Goal: Check status: Check status

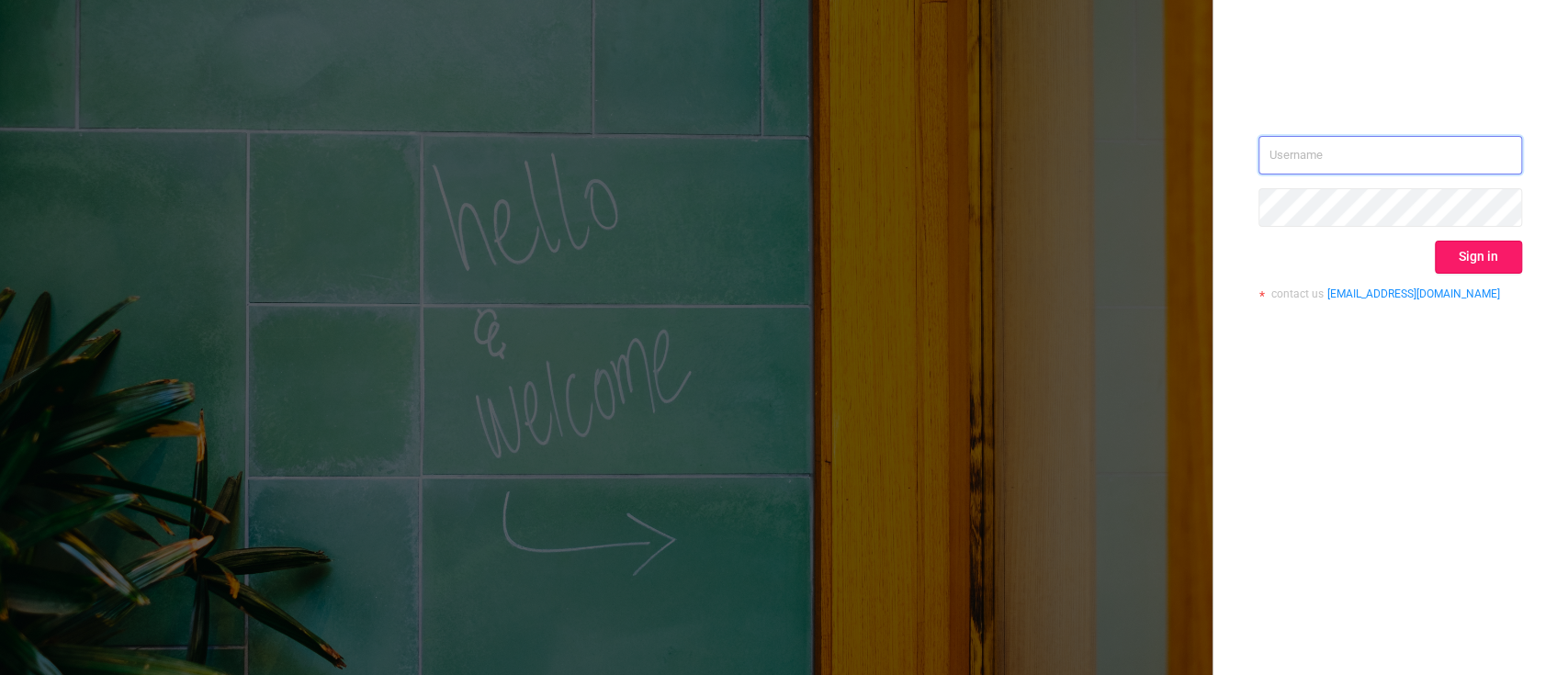
type input "o.kostromin@hybrid.ai"
click at [1497, 250] on button "Sign in" at bounding box center [1478, 256] width 87 height 33
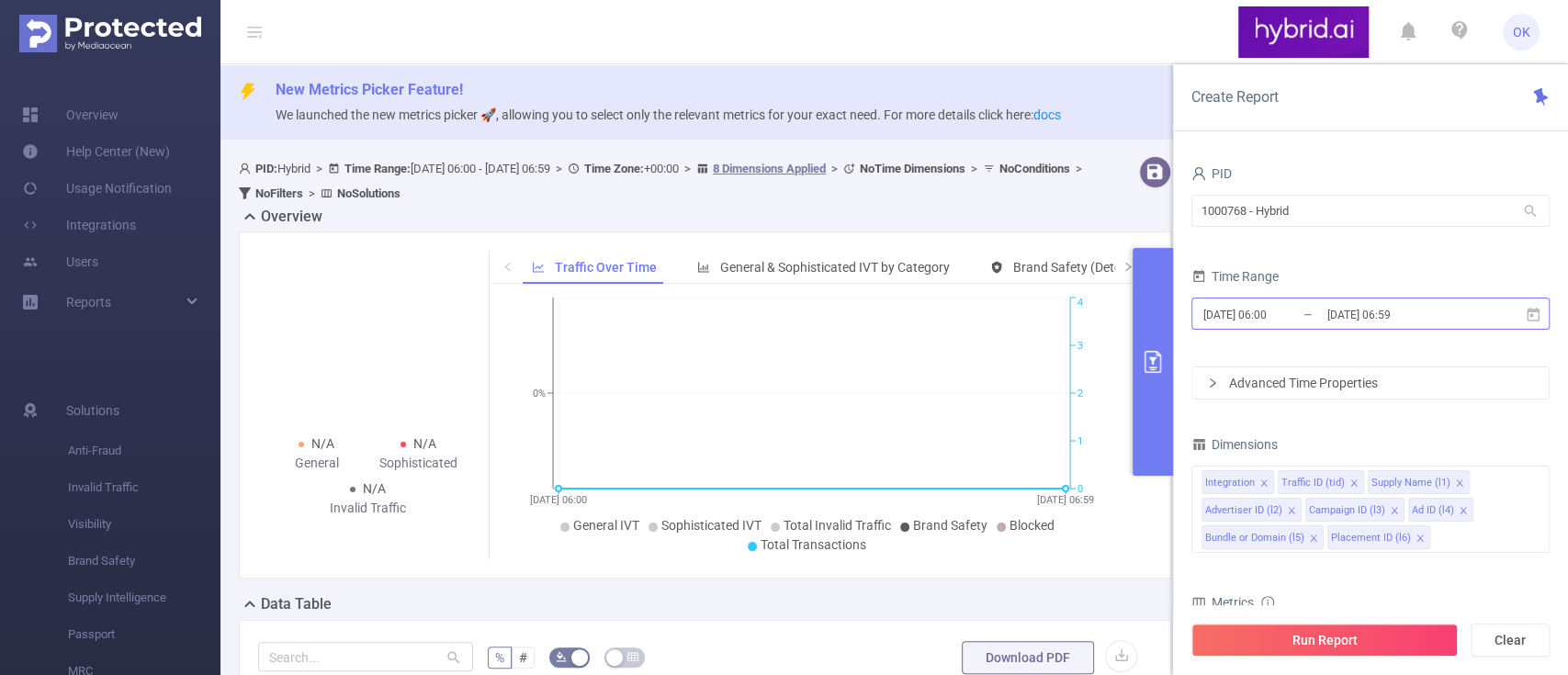
click at [1283, 314] on input "[DATE] 06:00" at bounding box center [1275, 315] width 148 height 25
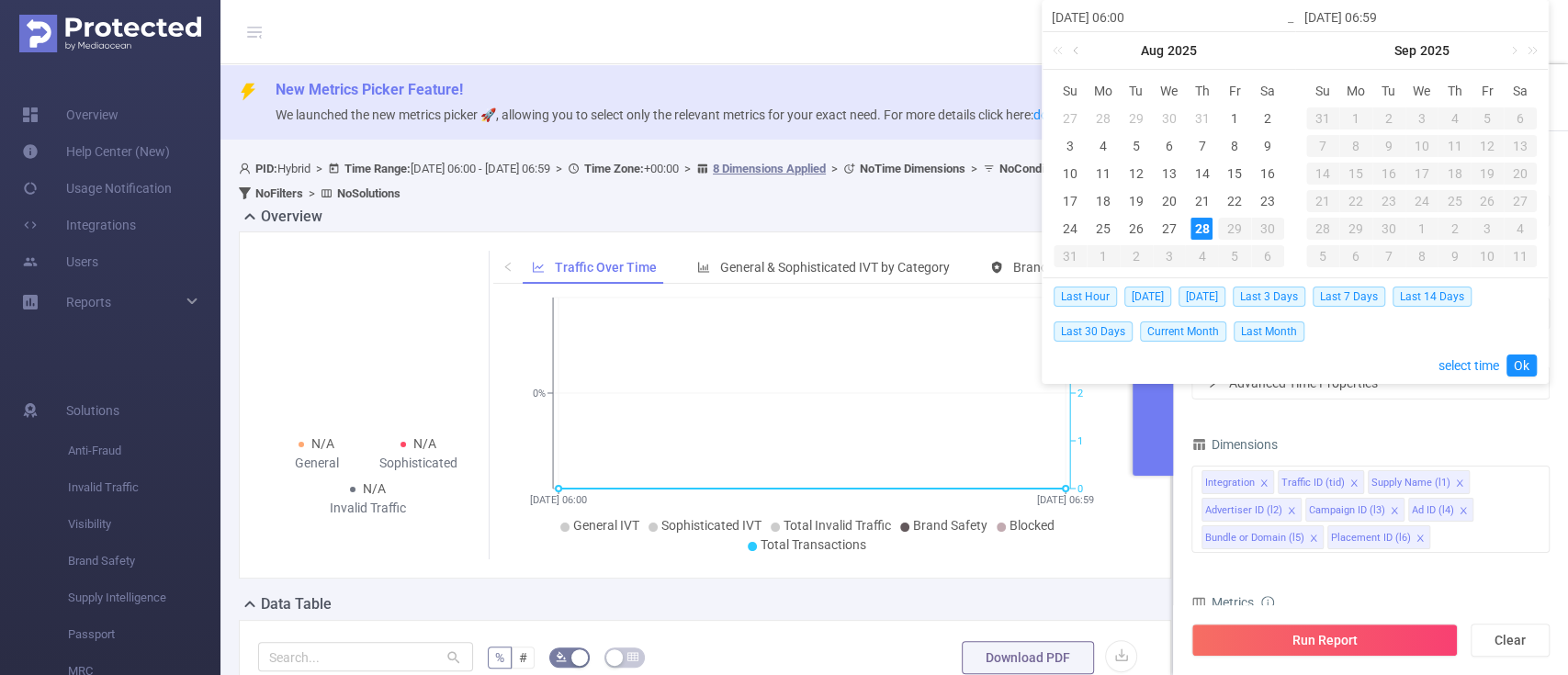
click at [1074, 48] on link at bounding box center [1076, 50] width 16 height 37
click at [1101, 196] on div "21" at bounding box center [1103, 200] width 22 height 22
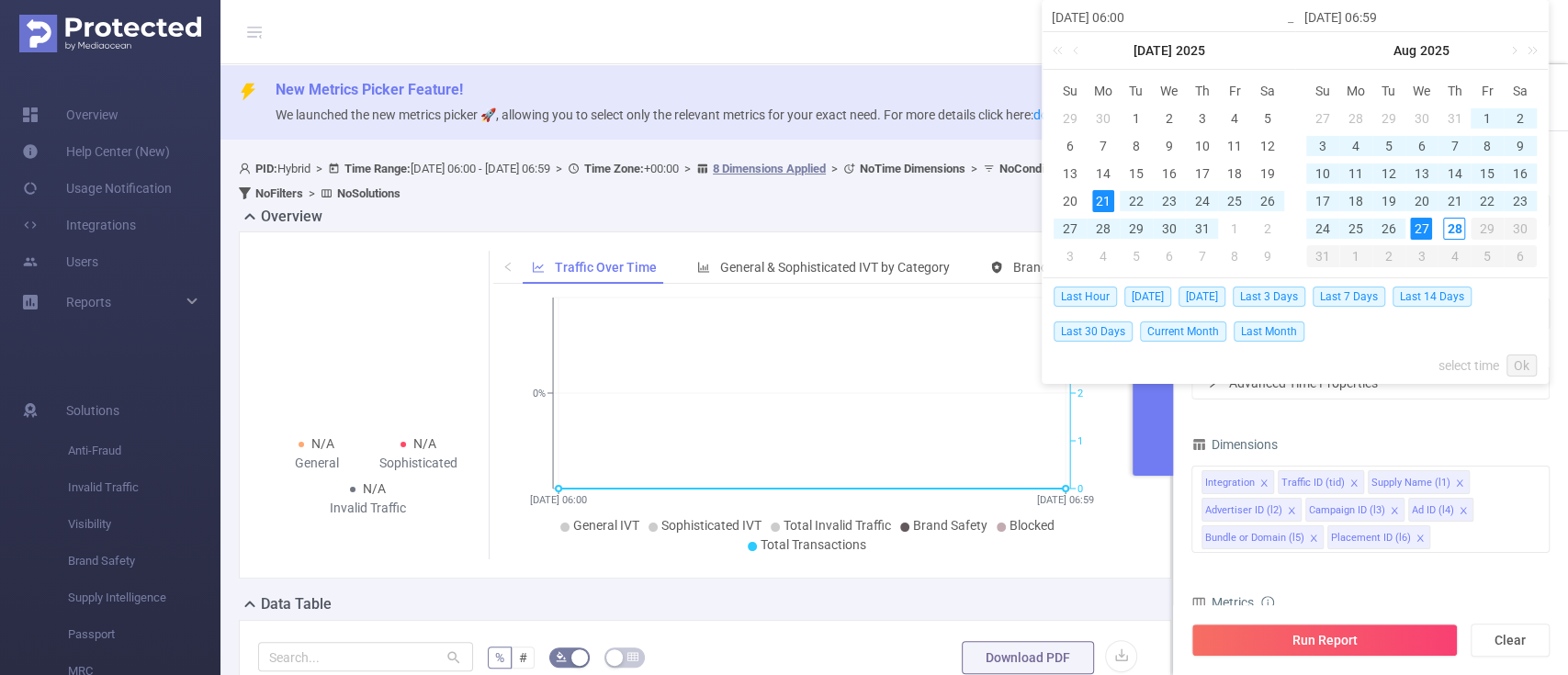
click at [1423, 227] on div "27" at bounding box center [1420, 228] width 22 height 22
type input "2025-07-21 06:00"
type input "2025-08-27 06:59"
type input "2025-07-21 06:00"
type input "2025-08-27 06:59"
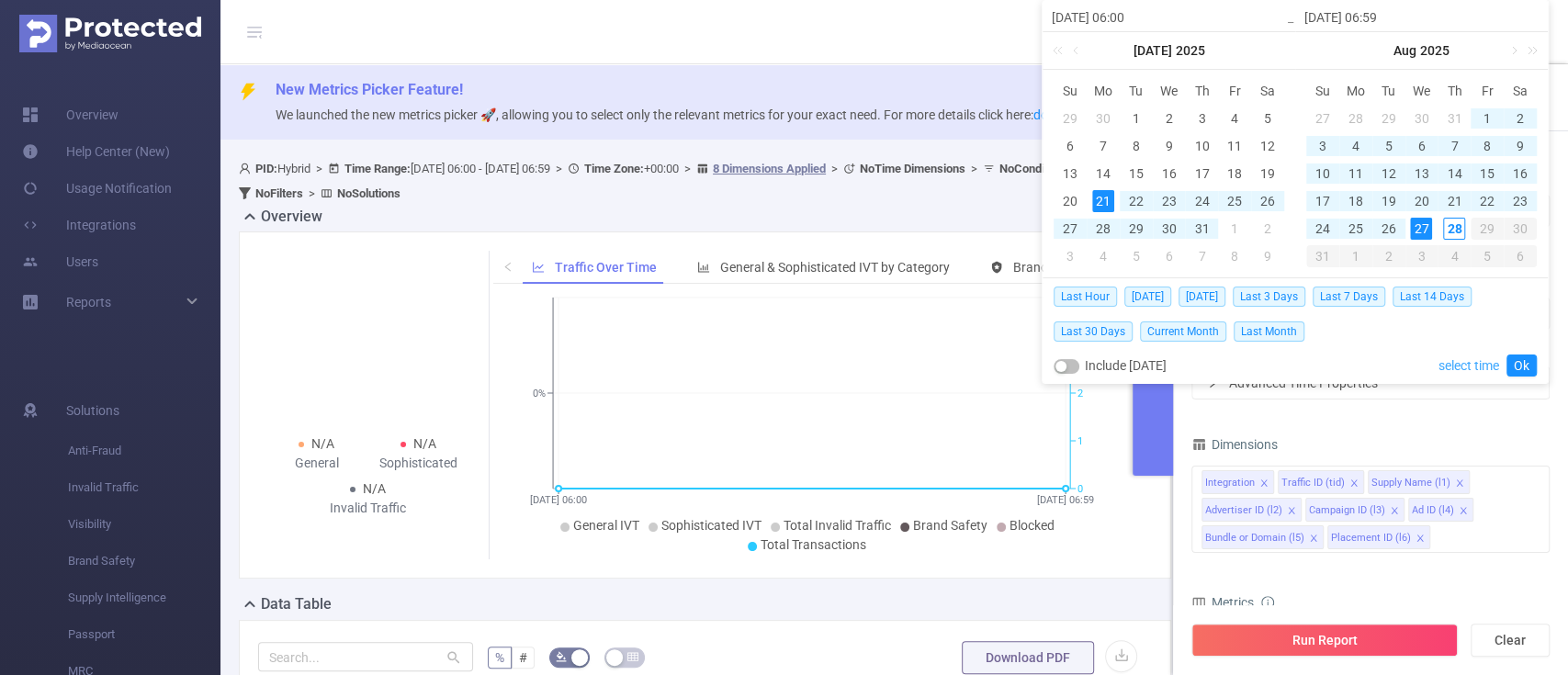
click at [1472, 359] on link "select time" at bounding box center [1469, 365] width 61 height 35
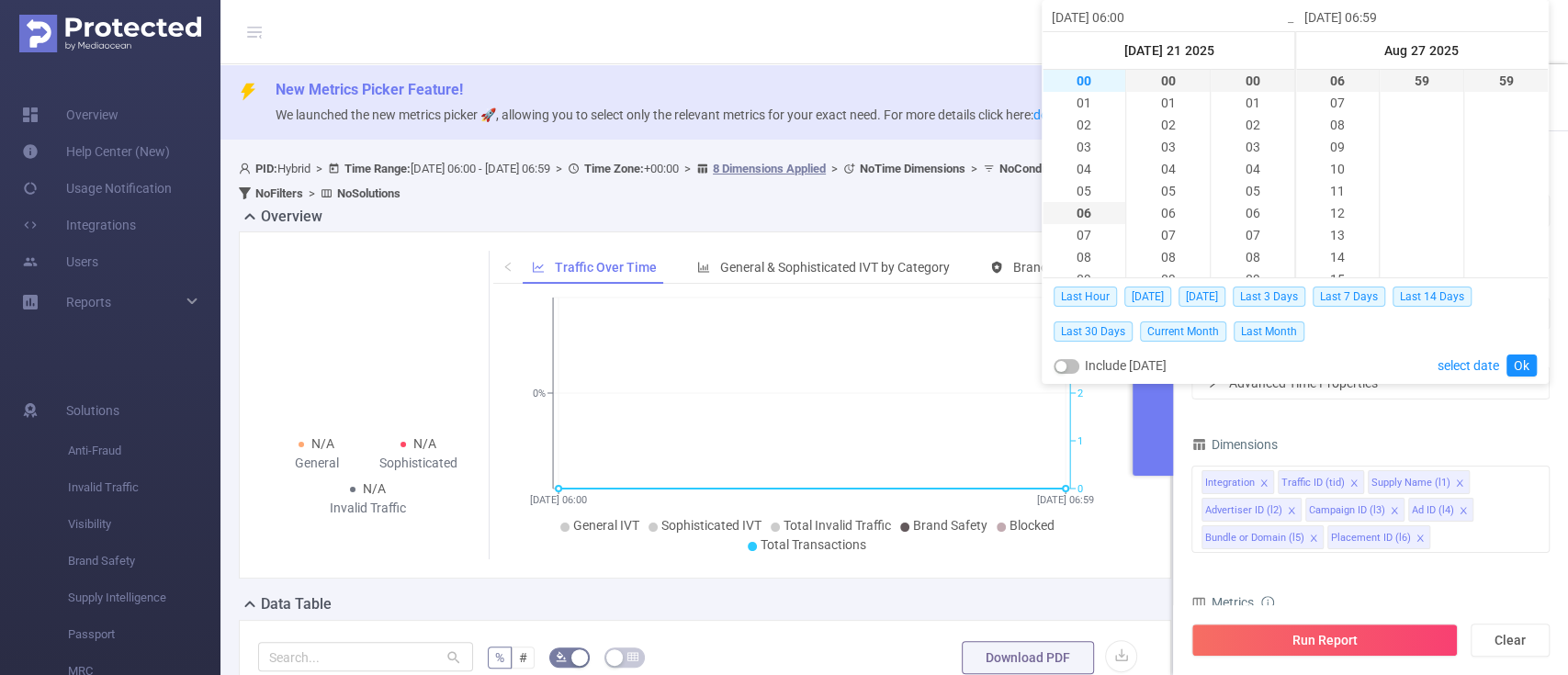
click at [1075, 72] on li "00" at bounding box center [1083, 80] width 82 height 22
type input "2025-07-21 00:00"
click at [1330, 201] on li "23" at bounding box center [1336, 203] width 82 height 22
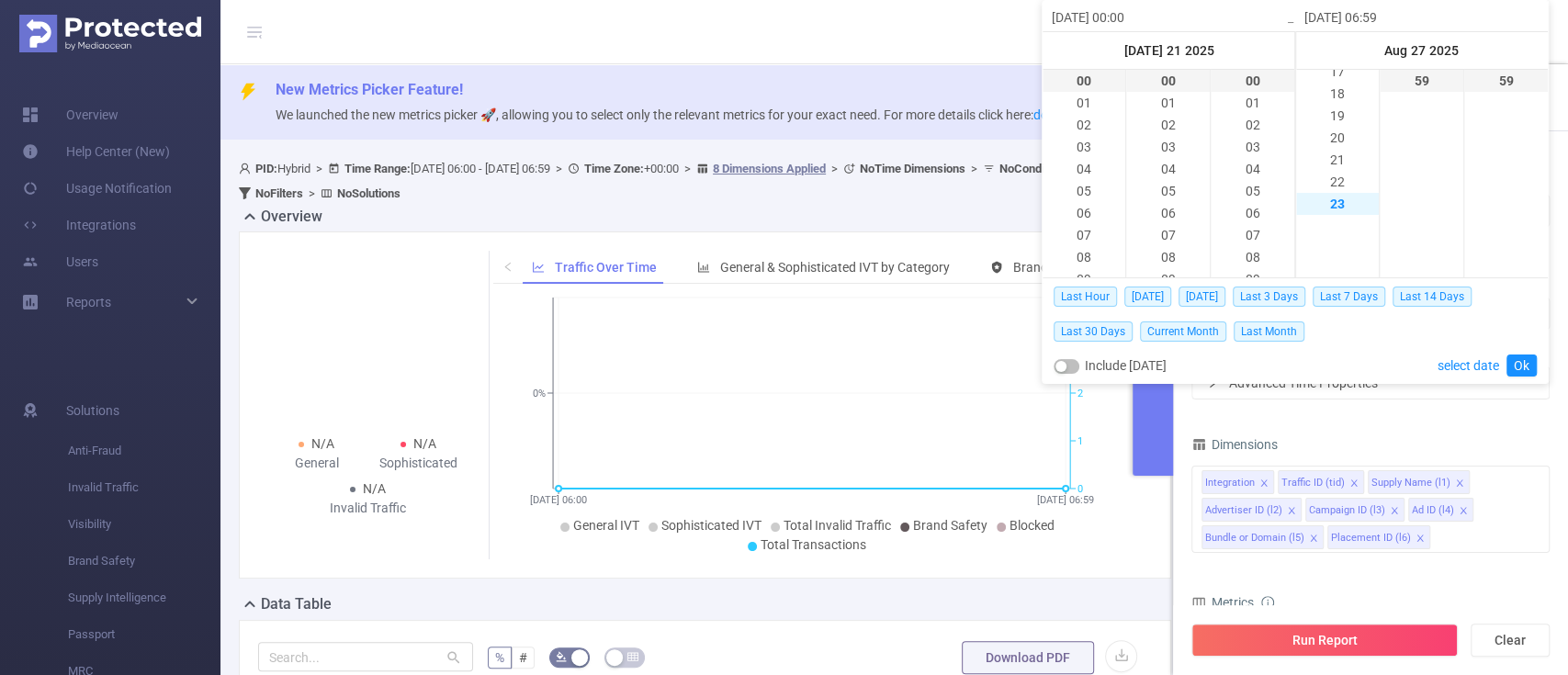
type input "2025-08-27 23:59"
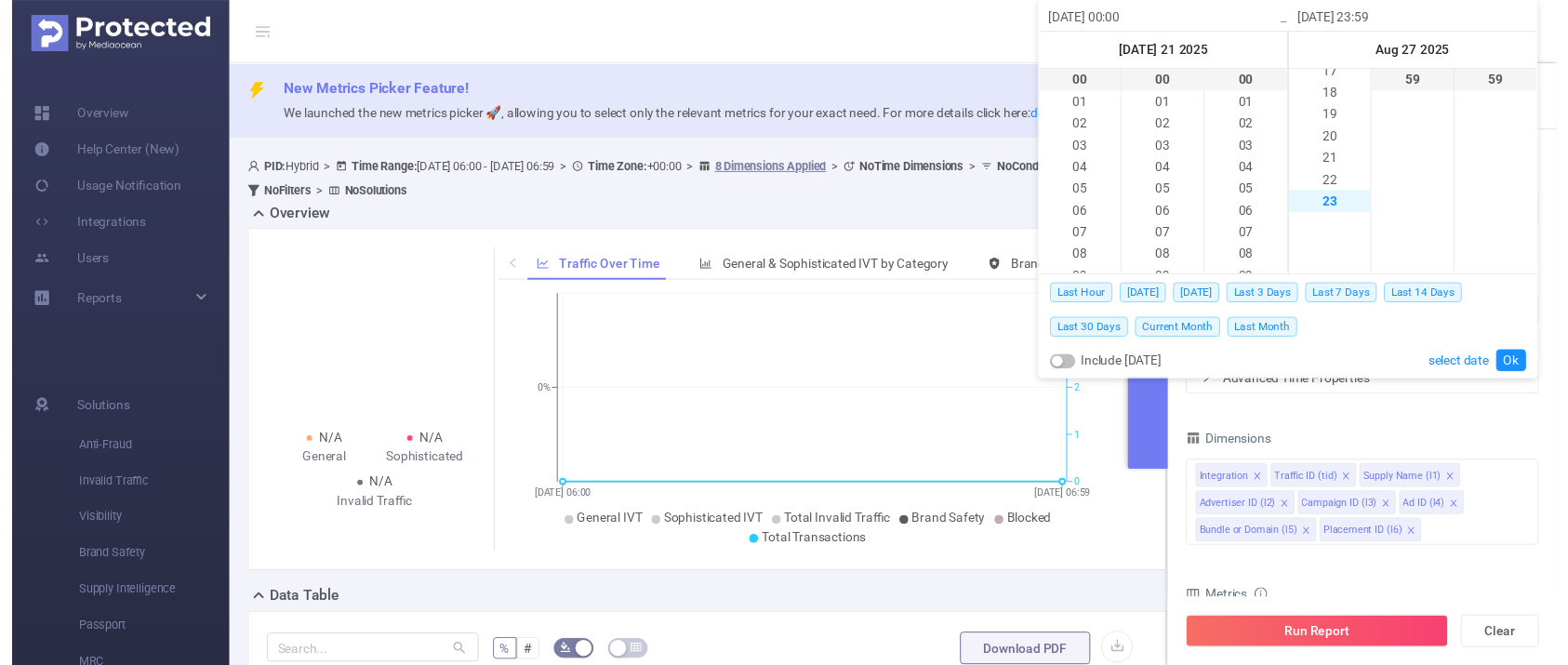
scroll to position [514, 0]
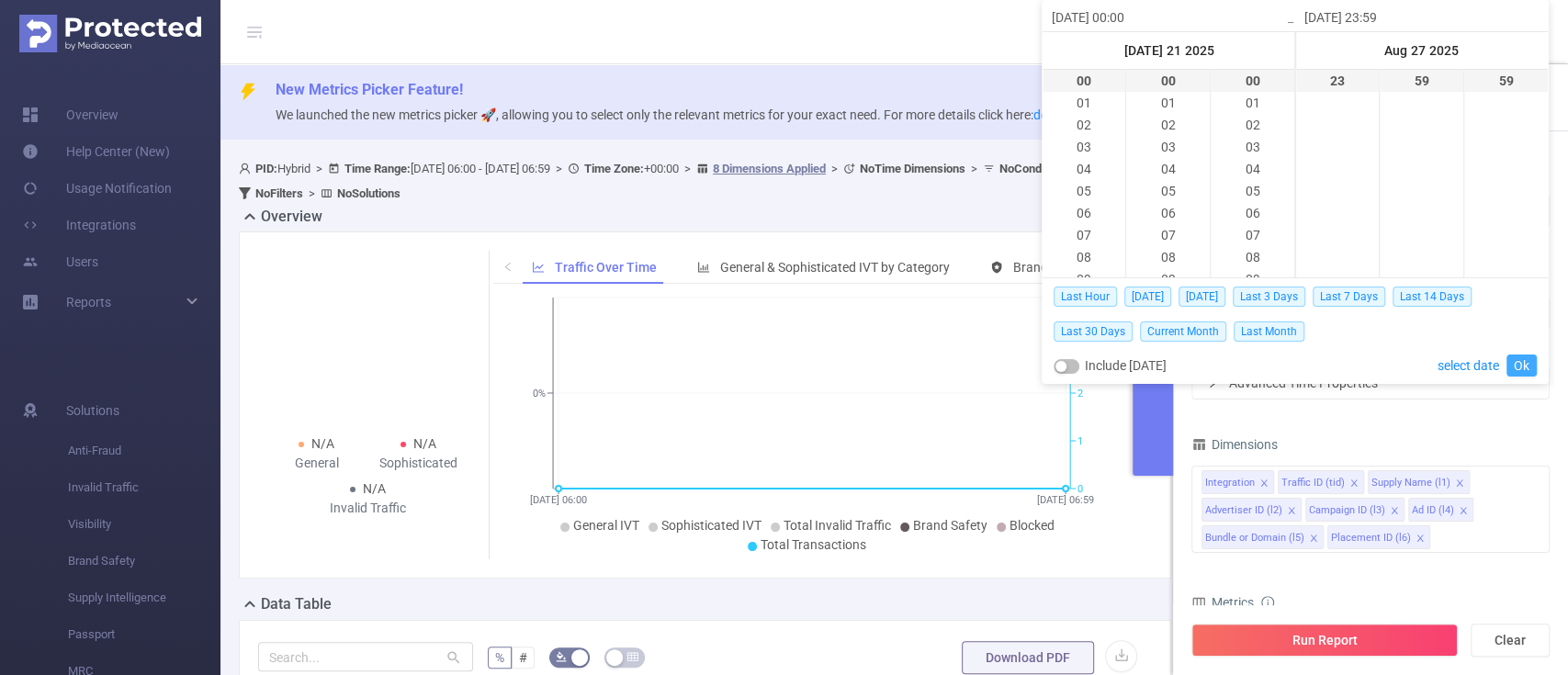
click at [1524, 367] on link "Ok" at bounding box center [1522, 365] width 30 height 22
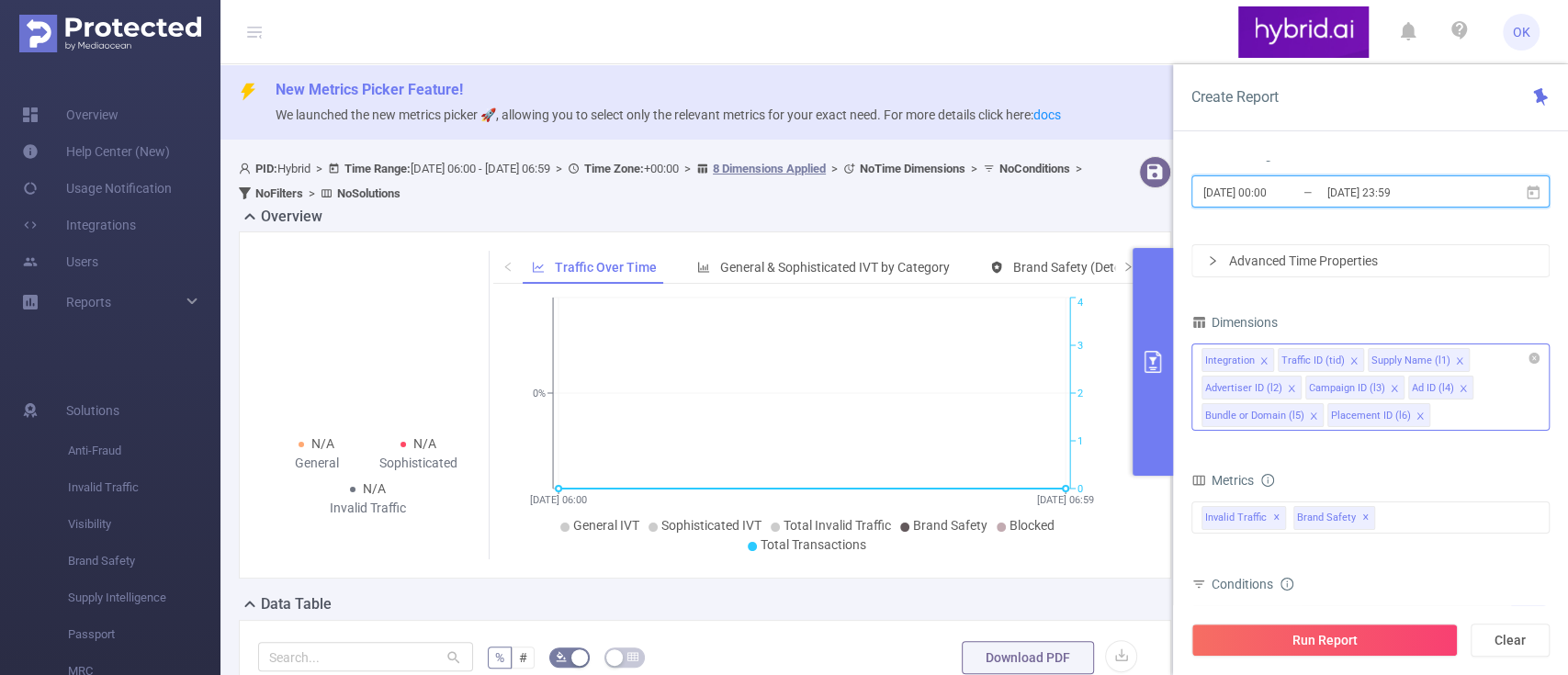
click at [1260, 361] on icon "icon: close" at bounding box center [1264, 361] width 9 height 9
click at [1274, 360] on icon "icon: close" at bounding box center [1278, 361] width 9 height 9
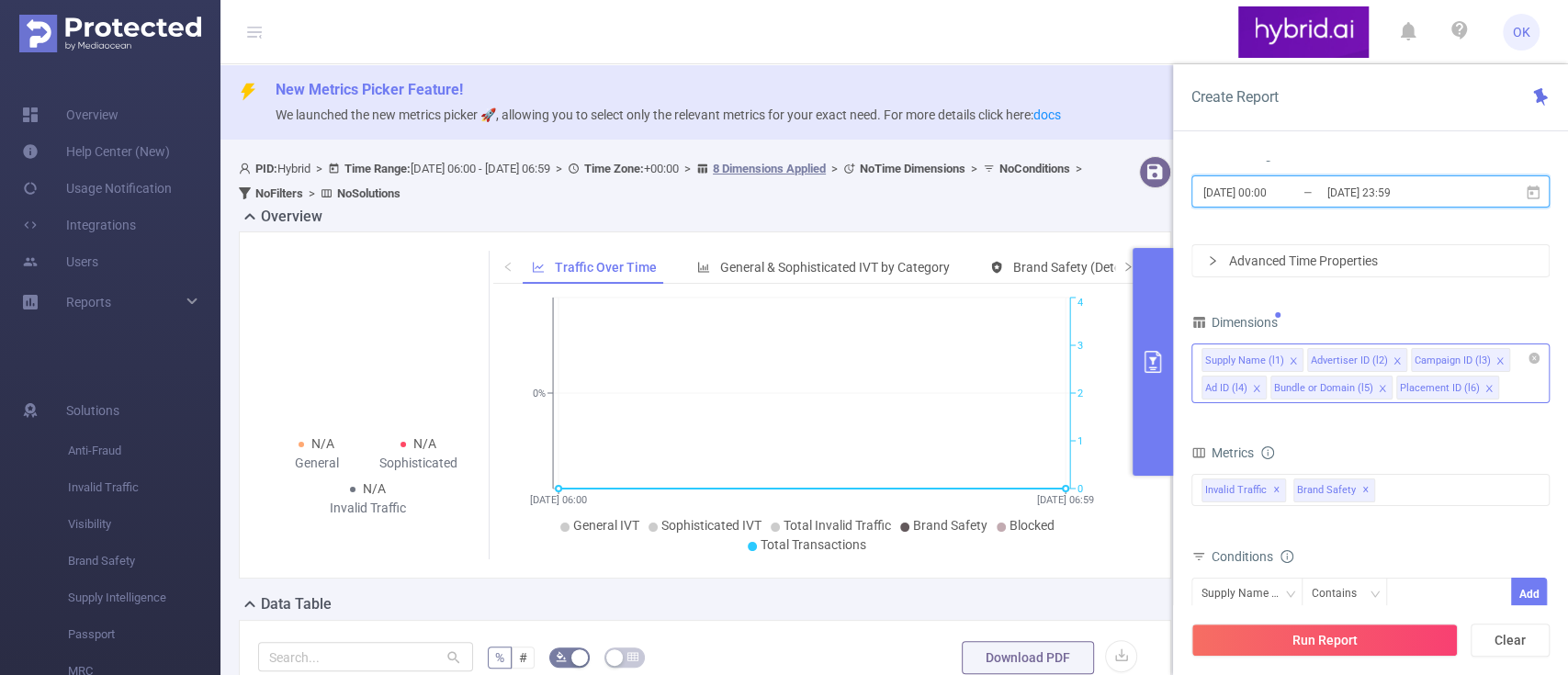
click at [1289, 361] on icon "icon: close" at bounding box center [1294, 361] width 9 height 9
click at [1458, 361] on icon "icon: close" at bounding box center [1463, 361] width 9 height 9
click at [1290, 387] on icon "icon: close" at bounding box center [1295, 389] width 9 height 9
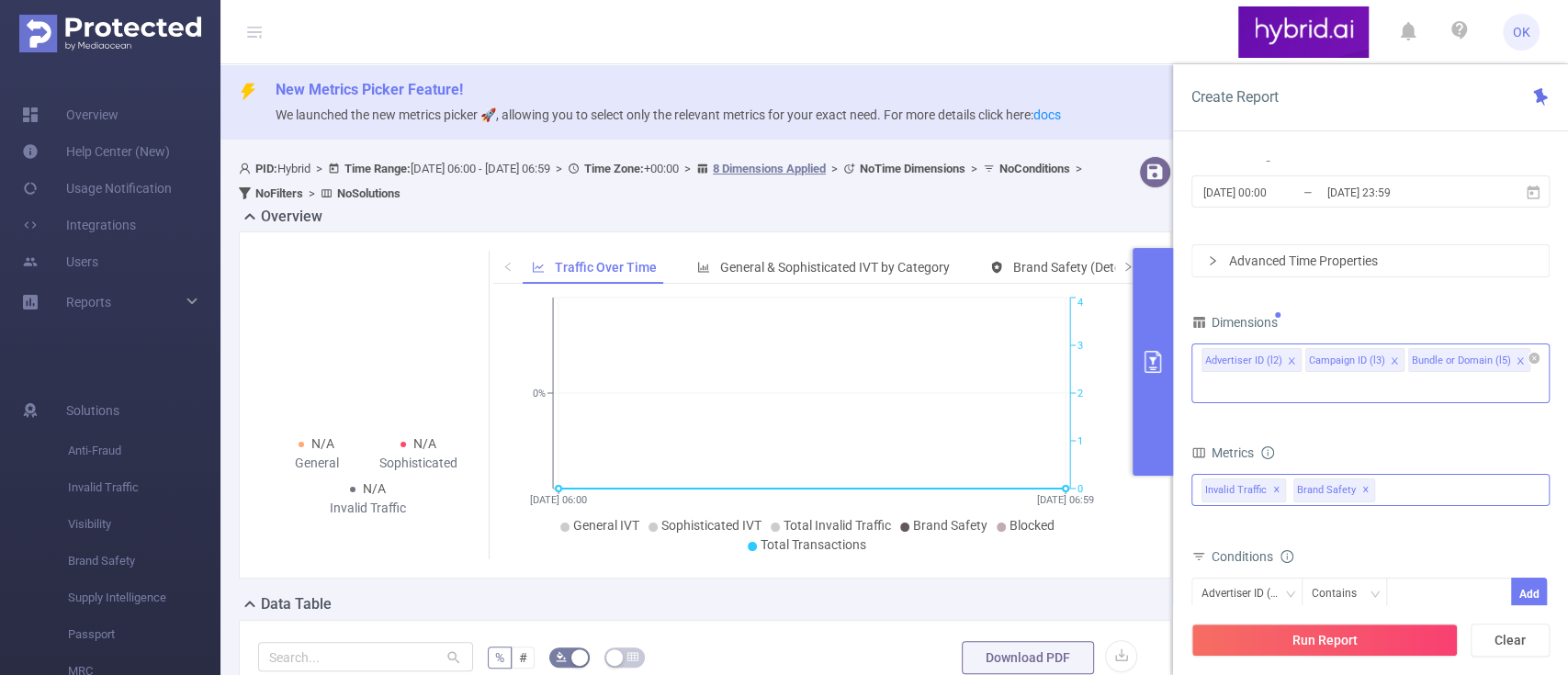
click at [1419, 474] on div "Invalid Traffic ✕ Brand Safety ✕" at bounding box center [1370, 490] width 358 height 32
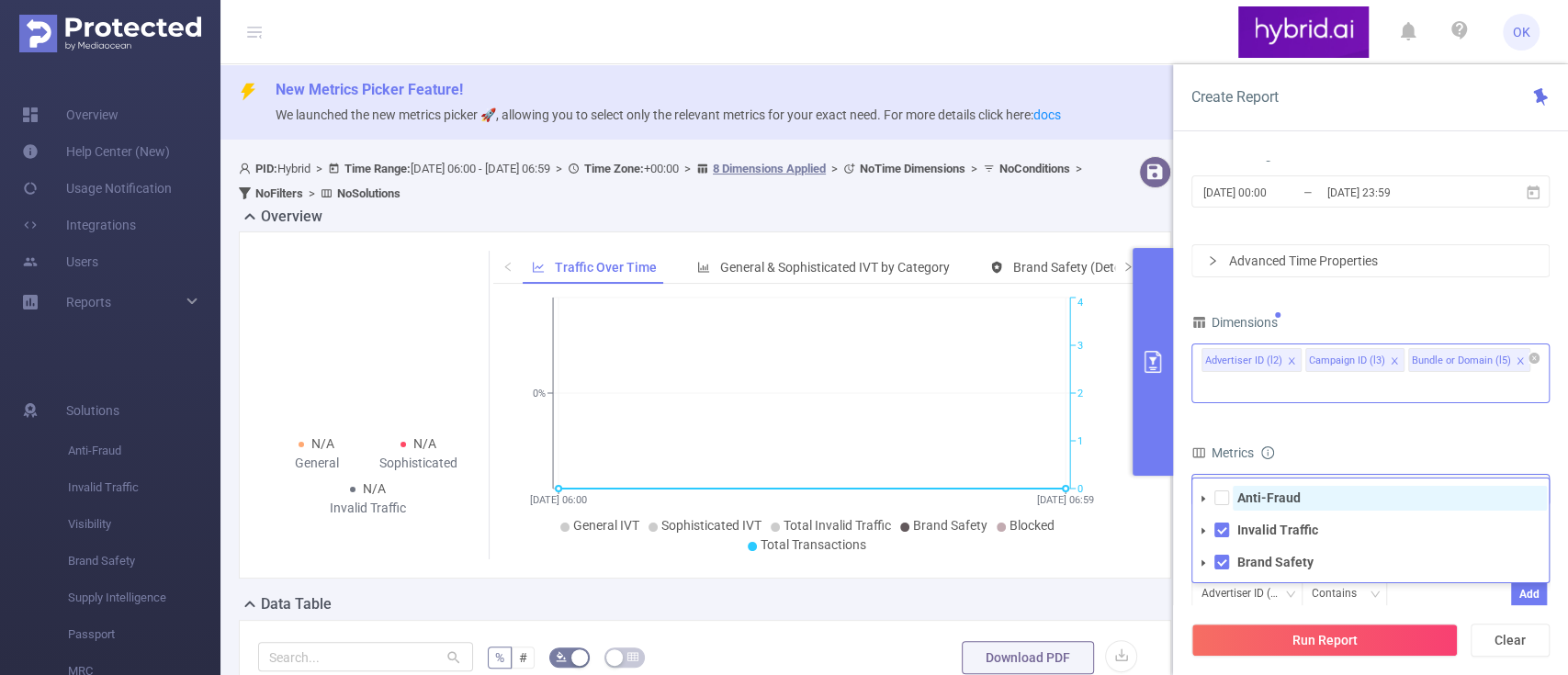
click at [1280, 486] on span "Anti-Fraud" at bounding box center [1389, 498] width 314 height 25
drag, startPoint x: 1386, startPoint y: 400, endPoint x: 1401, endPoint y: 459, distance: 60.9
click at [1387, 402] on form "Dimensions Advertiser ID (l2) Campaign ID (l3) Bundle or Domain (l5) Metrics To…" at bounding box center [1370, 527] width 358 height 436
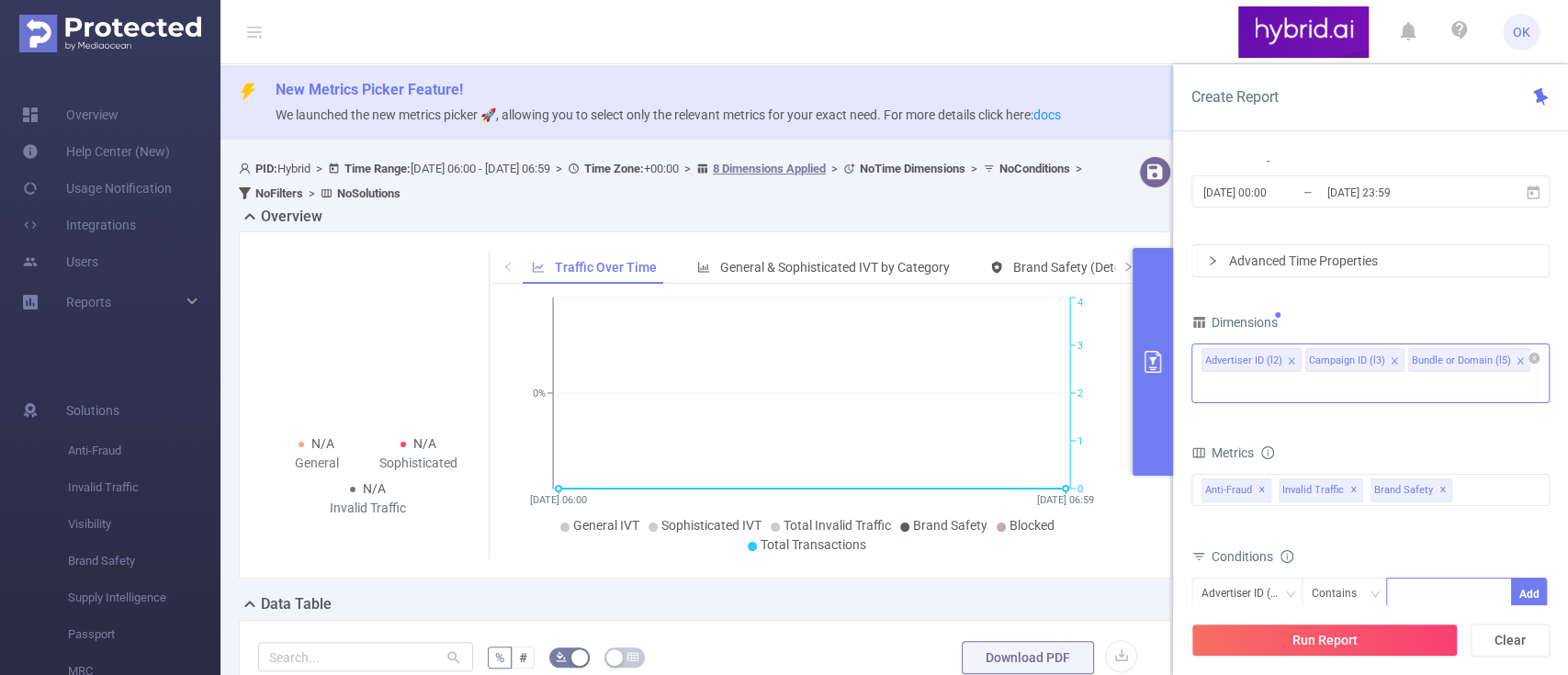
click at [1424, 579] on div at bounding box center [1449, 594] width 106 height 30
paste input "6874bba870e7b2c6b8398160"
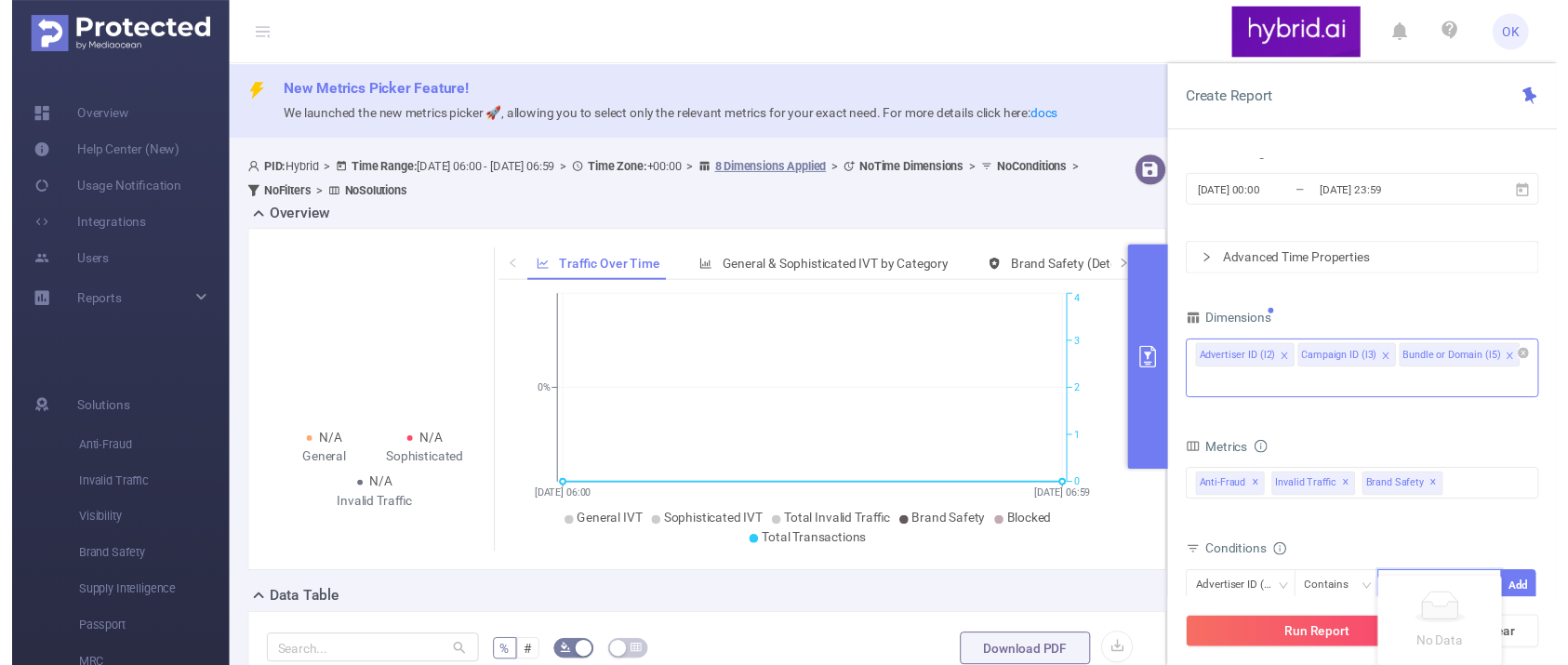
scroll to position [0, 45]
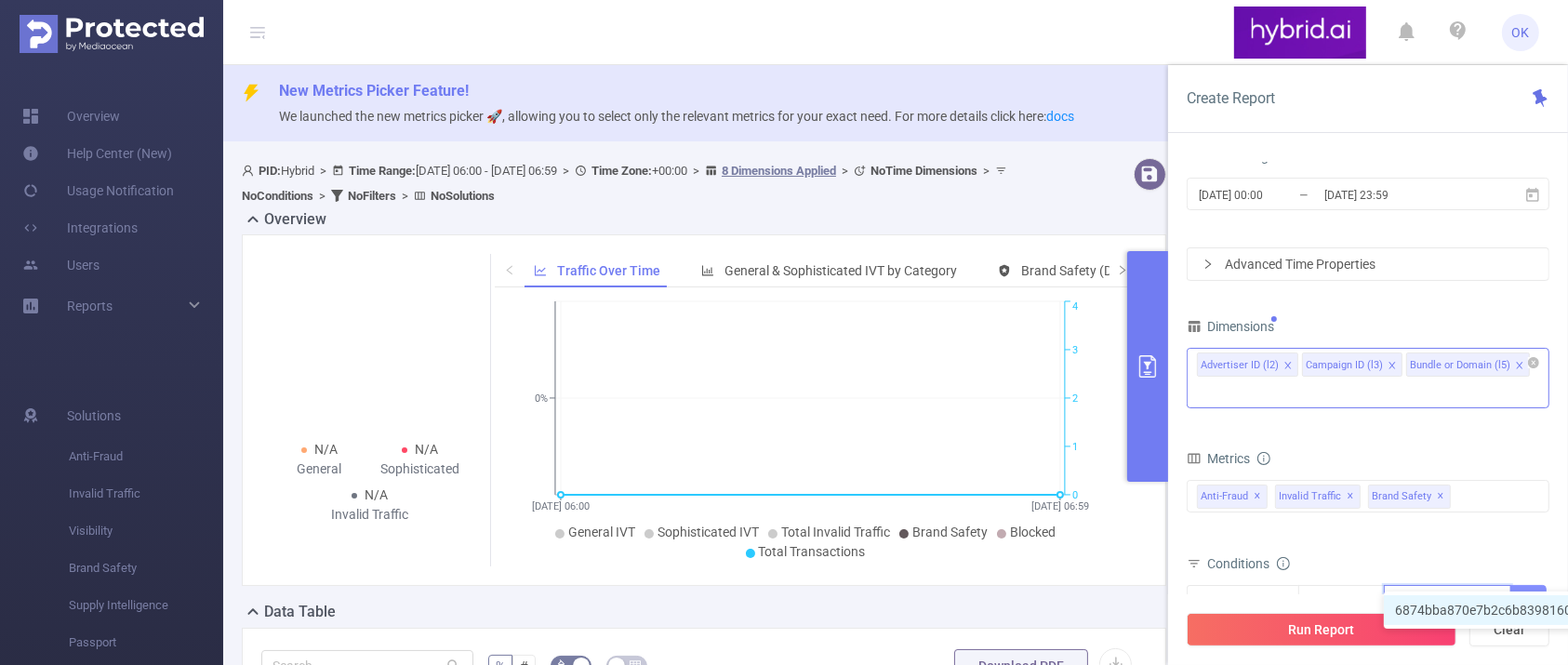
type input "6874bba870e7b2c6b8398160"
drag, startPoint x: 1528, startPoint y: 569, endPoint x: 1511, endPoint y: 540, distance: 33.6
click at [1528, 585] on button "Add" at bounding box center [1529, 602] width 36 height 33
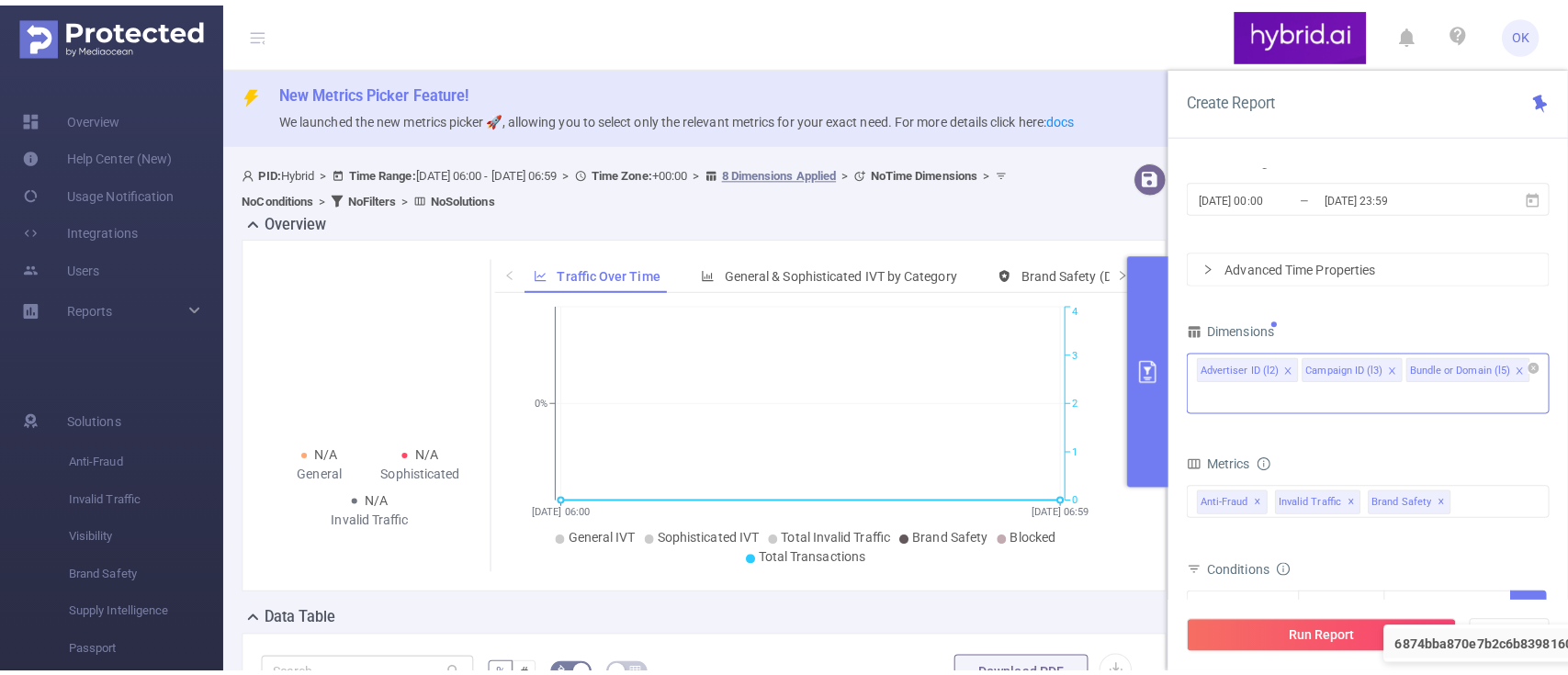
scroll to position [0, 0]
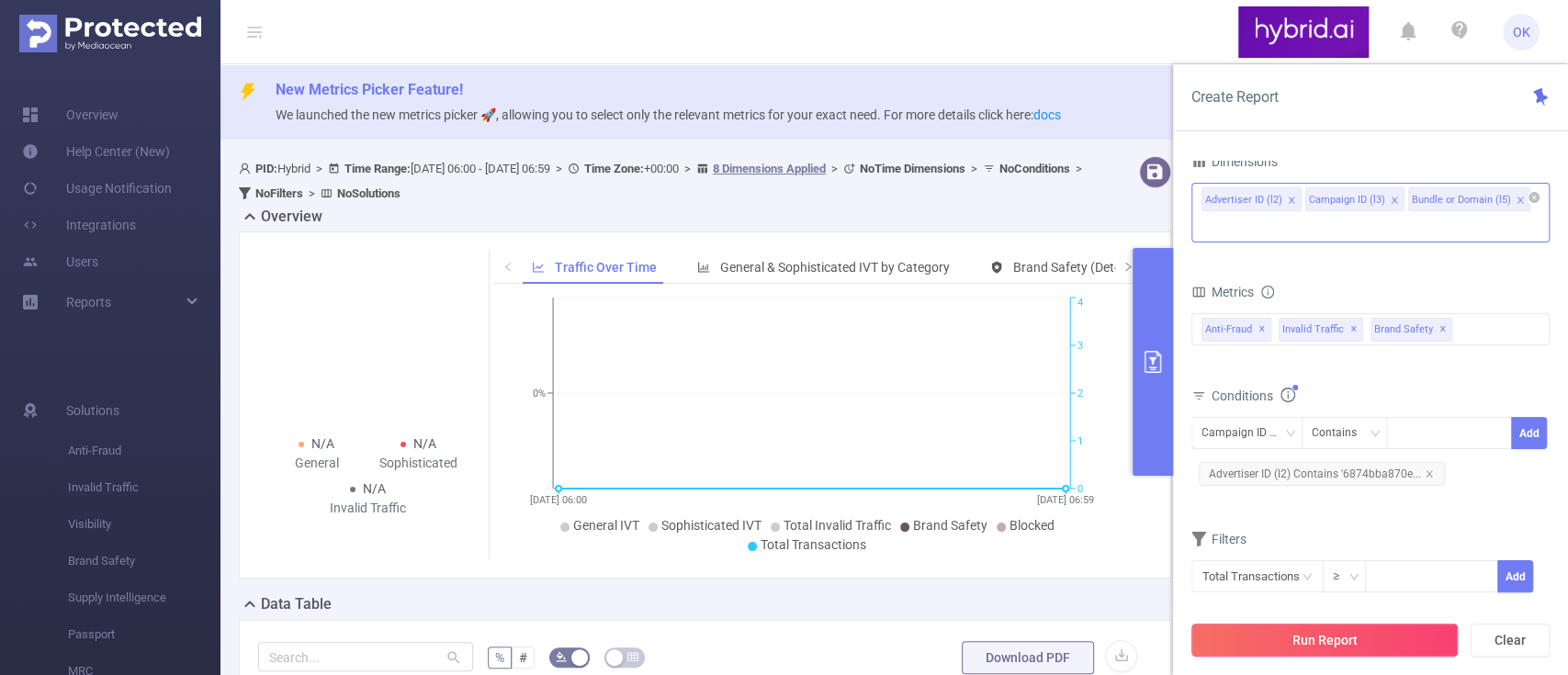
click at [1367, 636] on button "Run Report" at bounding box center [1325, 639] width 267 height 33
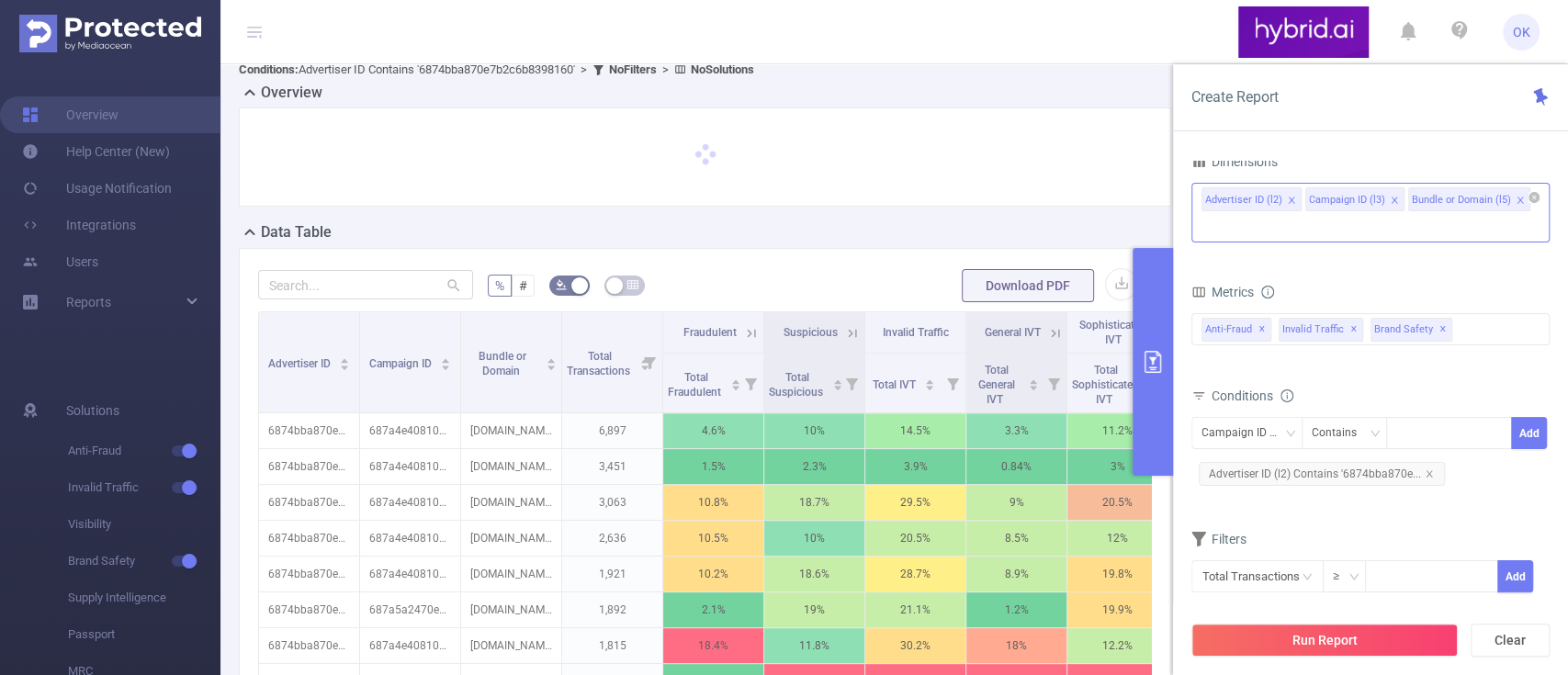
scroll to position [122, 0]
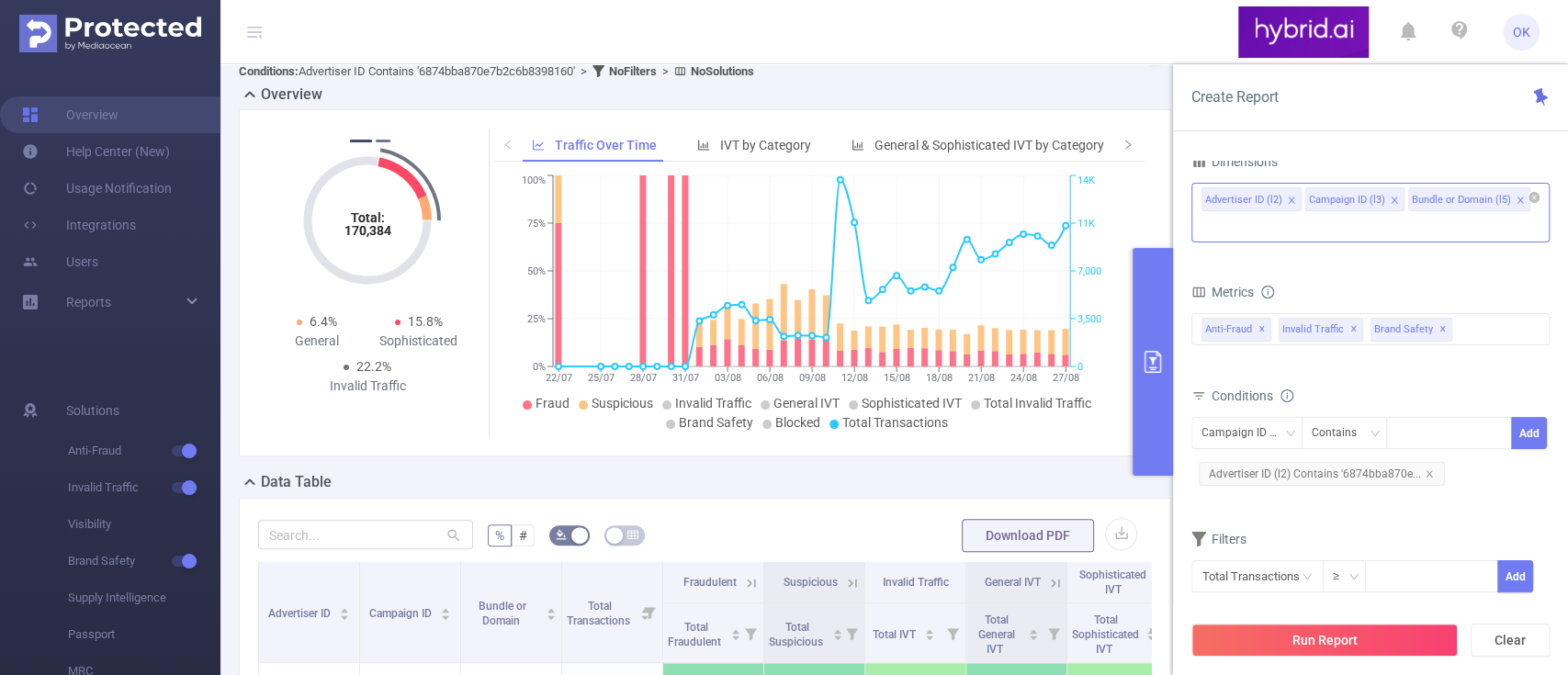
click at [380, 141] on button "2" at bounding box center [383, 141] width 15 height 3
click at [355, 140] on button "1" at bounding box center [357, 141] width 15 height 3
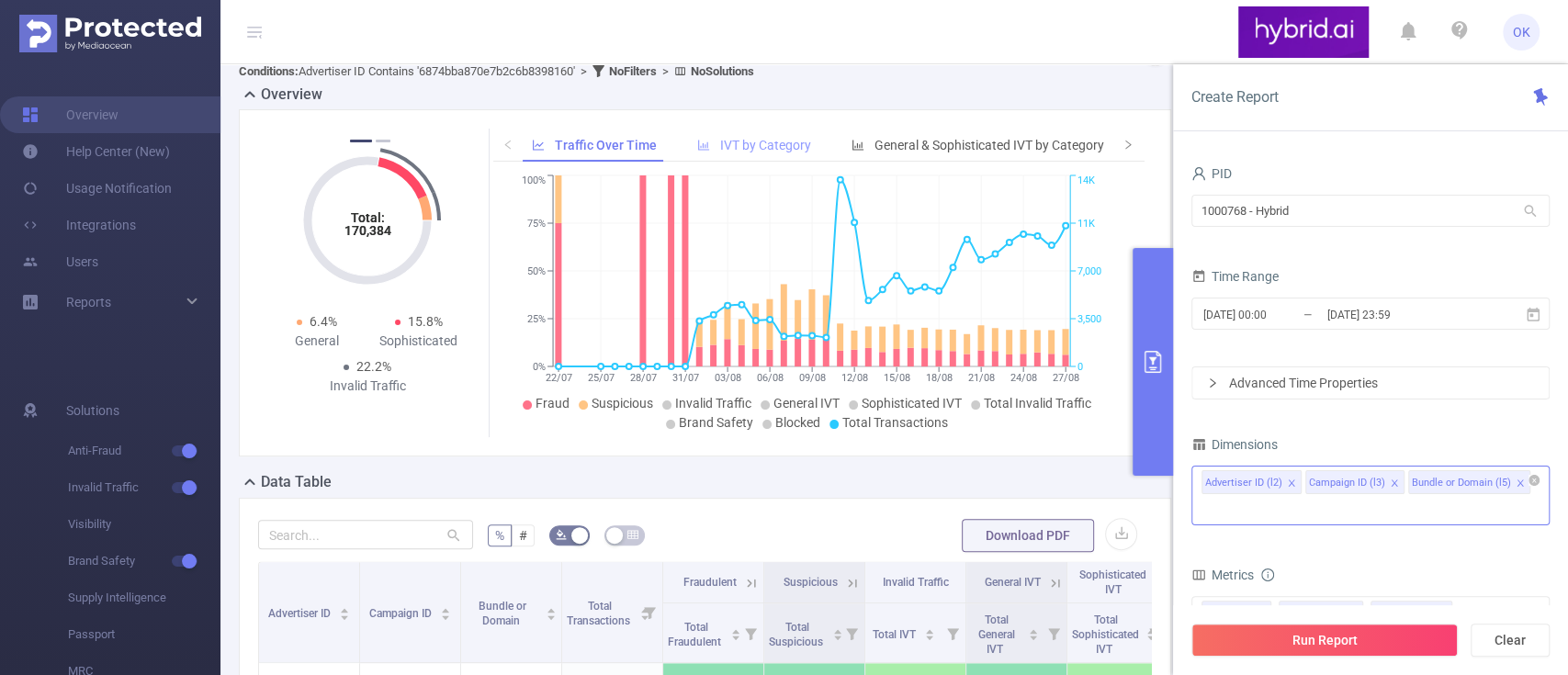
click at [749, 143] on span "IVT by Category" at bounding box center [765, 146] width 91 height 15
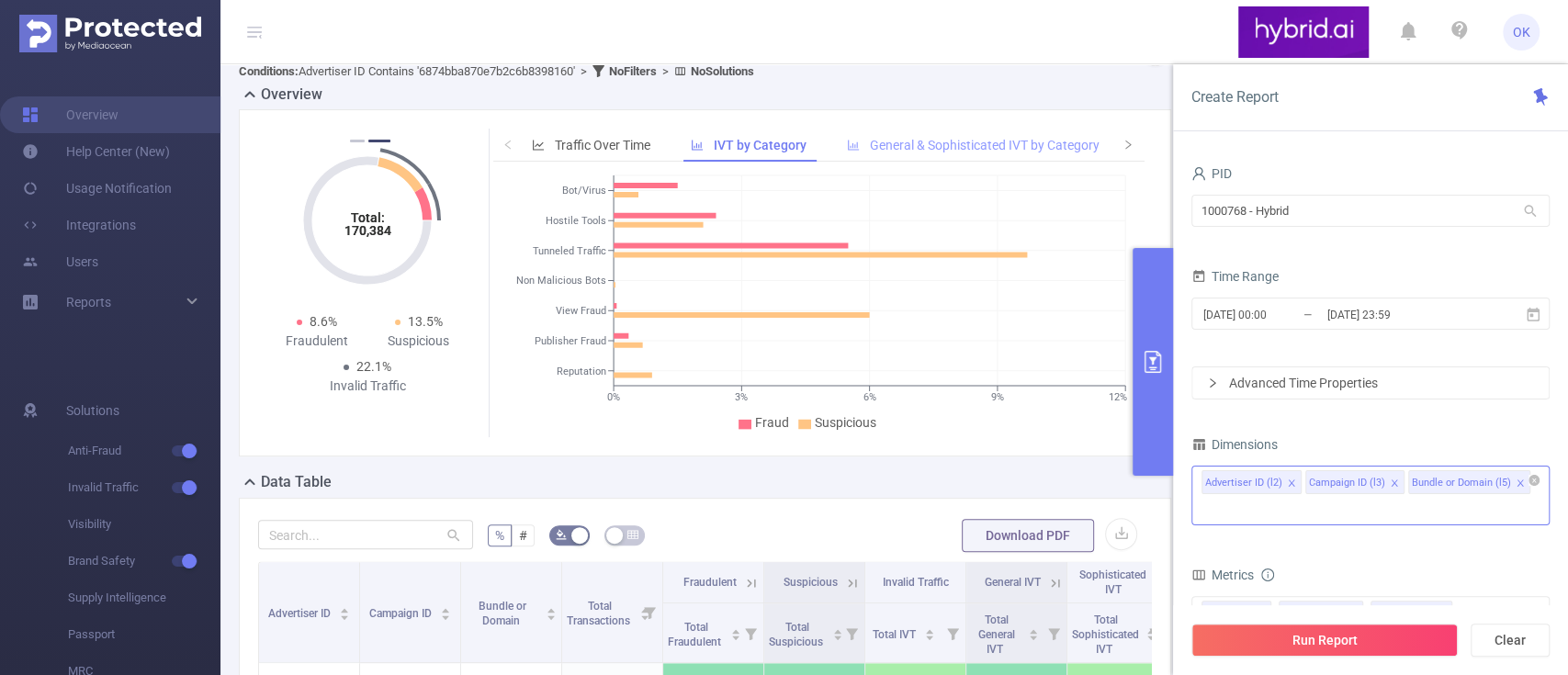
click at [962, 141] on span "General & Sophisticated IVT by Category" at bounding box center [984, 146] width 230 height 15
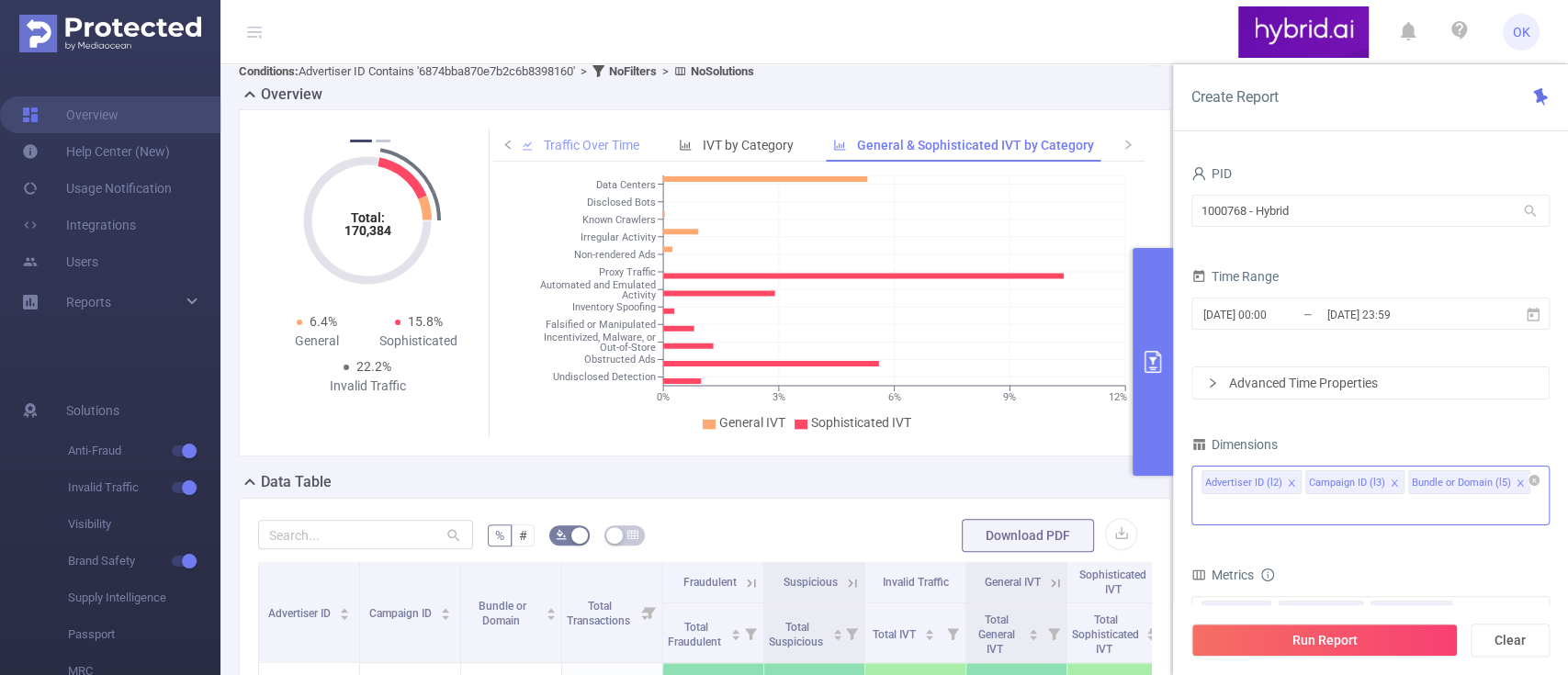
click at [585, 142] on span "Traffic Over Time" at bounding box center [590, 146] width 96 height 15
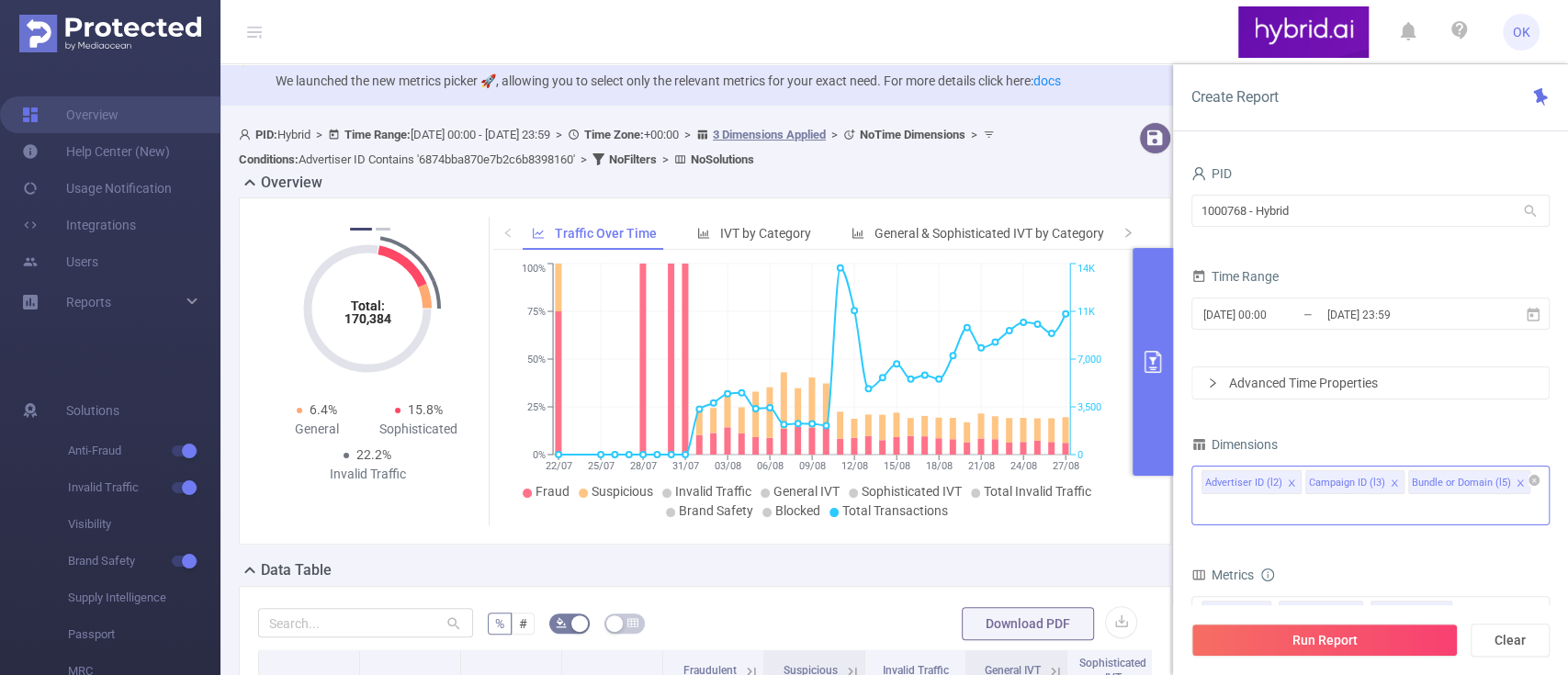
scroll to position [0, 0]
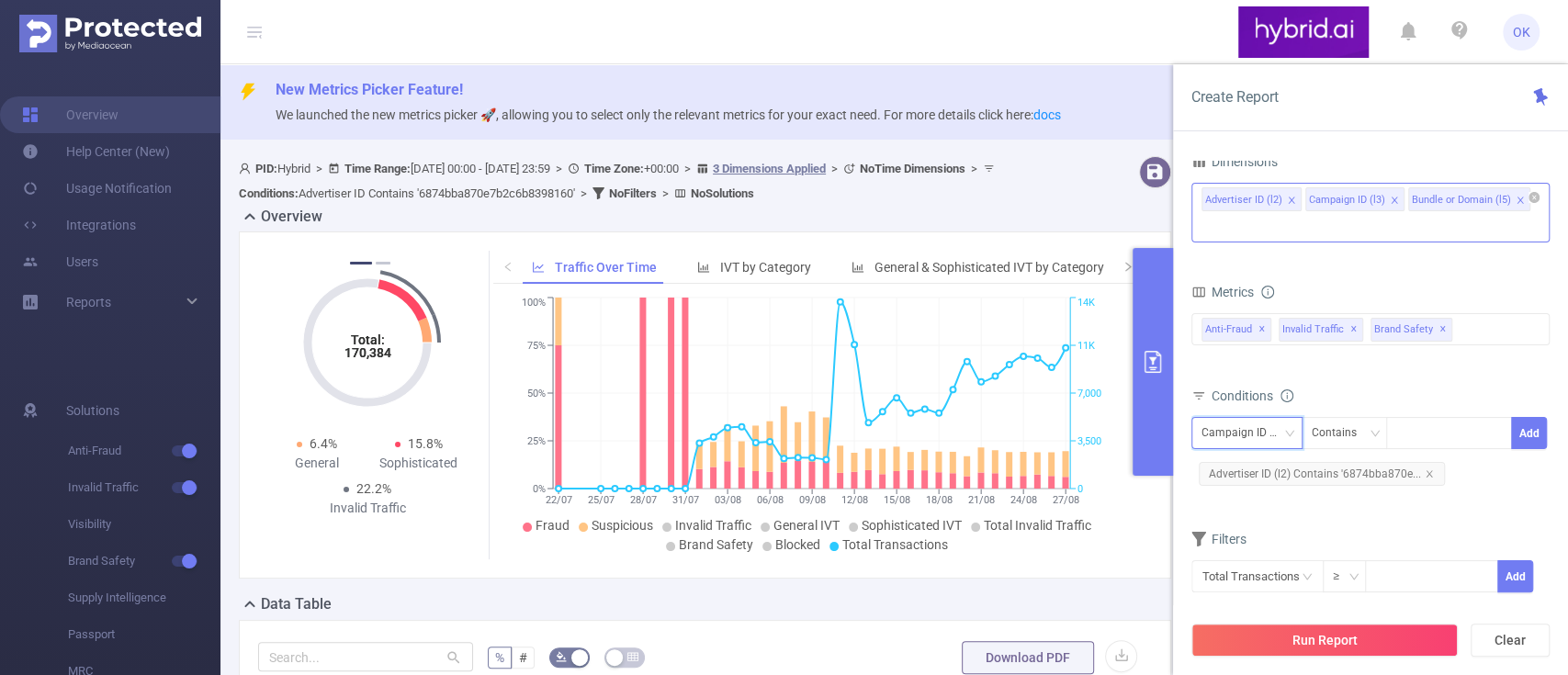
click at [1287, 428] on icon "icon: down" at bounding box center [1290, 434] width 11 height 11
click at [1410, 346] on div "Total General IVT Data Centers Disclosed Bots Known Crawlers Irregular Activity…" at bounding box center [1370, 341] width 358 height 65
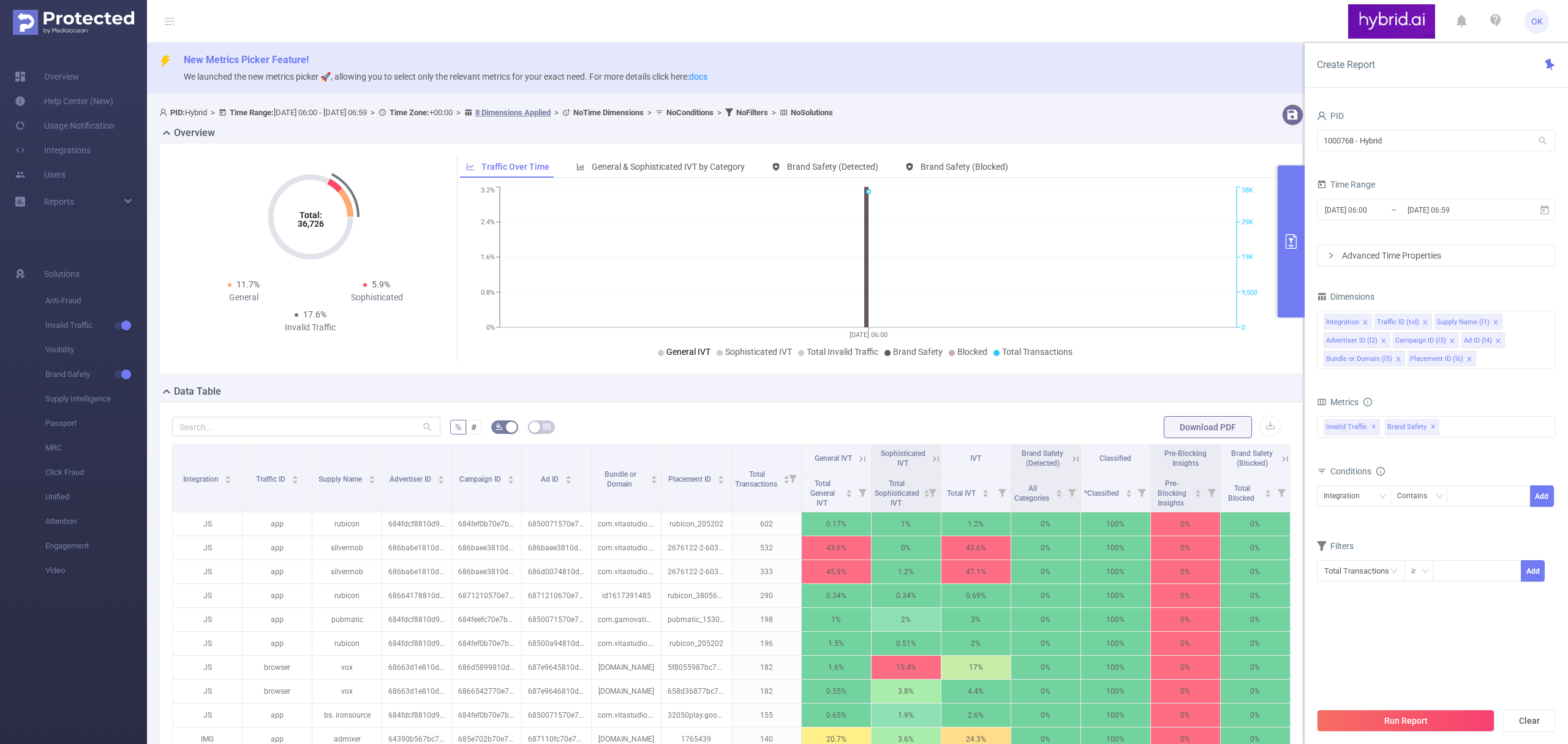
click at [81, 11] on img at bounding box center [73, 23] width 121 height 25
click at [57, 16] on img at bounding box center [73, 23] width 121 height 25
click at [71, 18] on img at bounding box center [73, 23] width 121 height 25
click at [70, 18] on img at bounding box center [73, 23] width 121 height 25
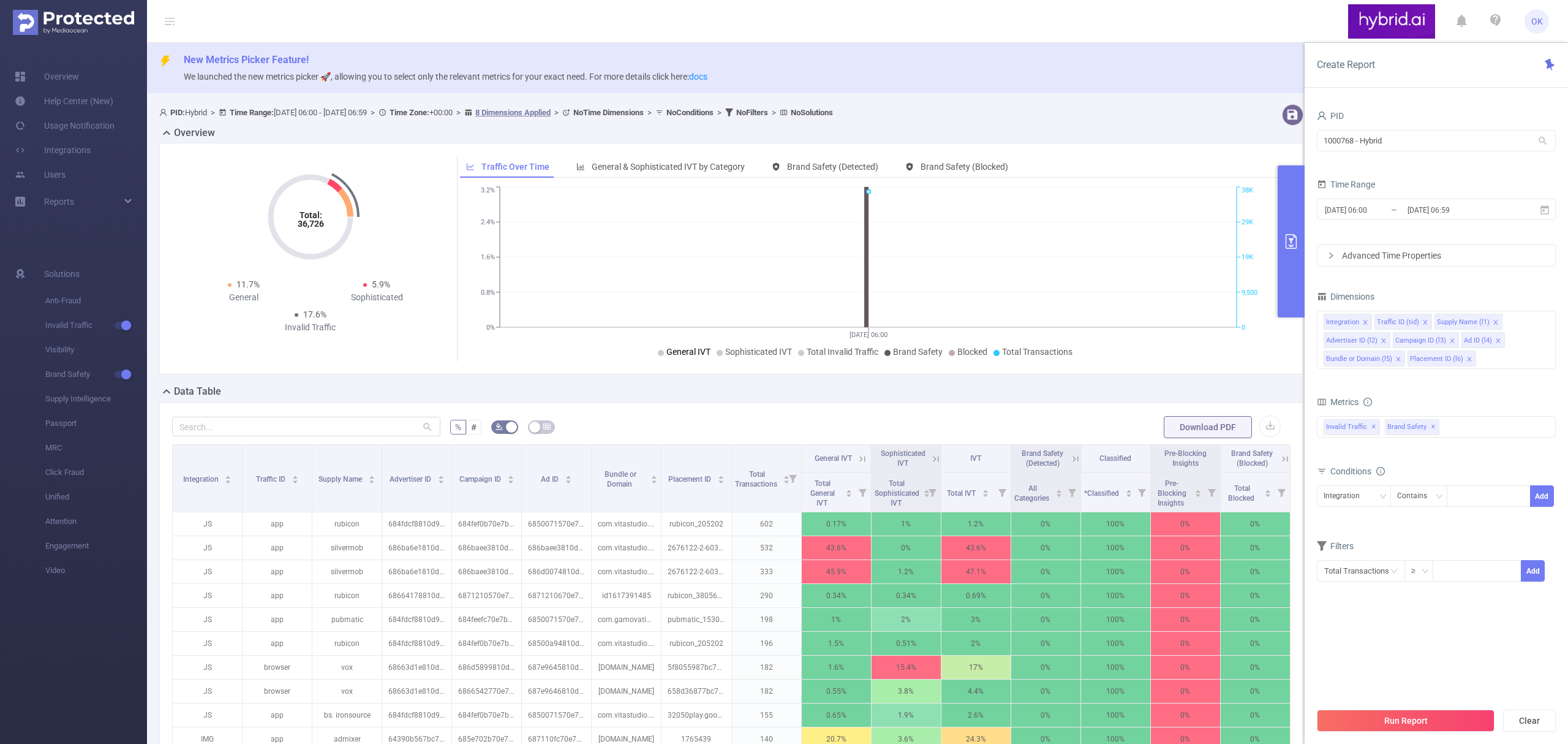
click at [70, 18] on img at bounding box center [73, 23] width 121 height 25
click at [50, 202] on span "Reports" at bounding box center [59, 202] width 30 height 10
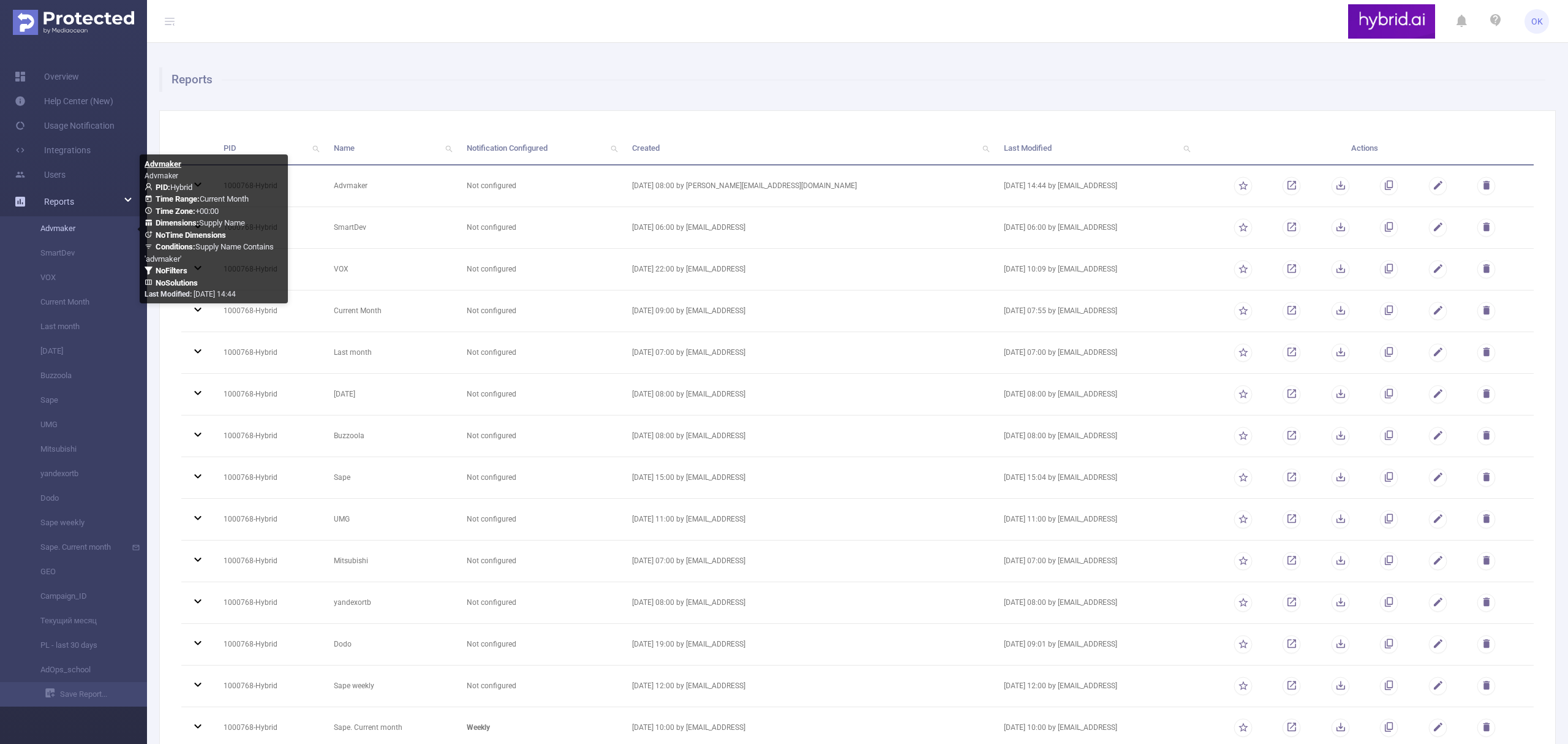
click at [84, 228] on link "Advmaker" at bounding box center [78, 228] width 108 height 25
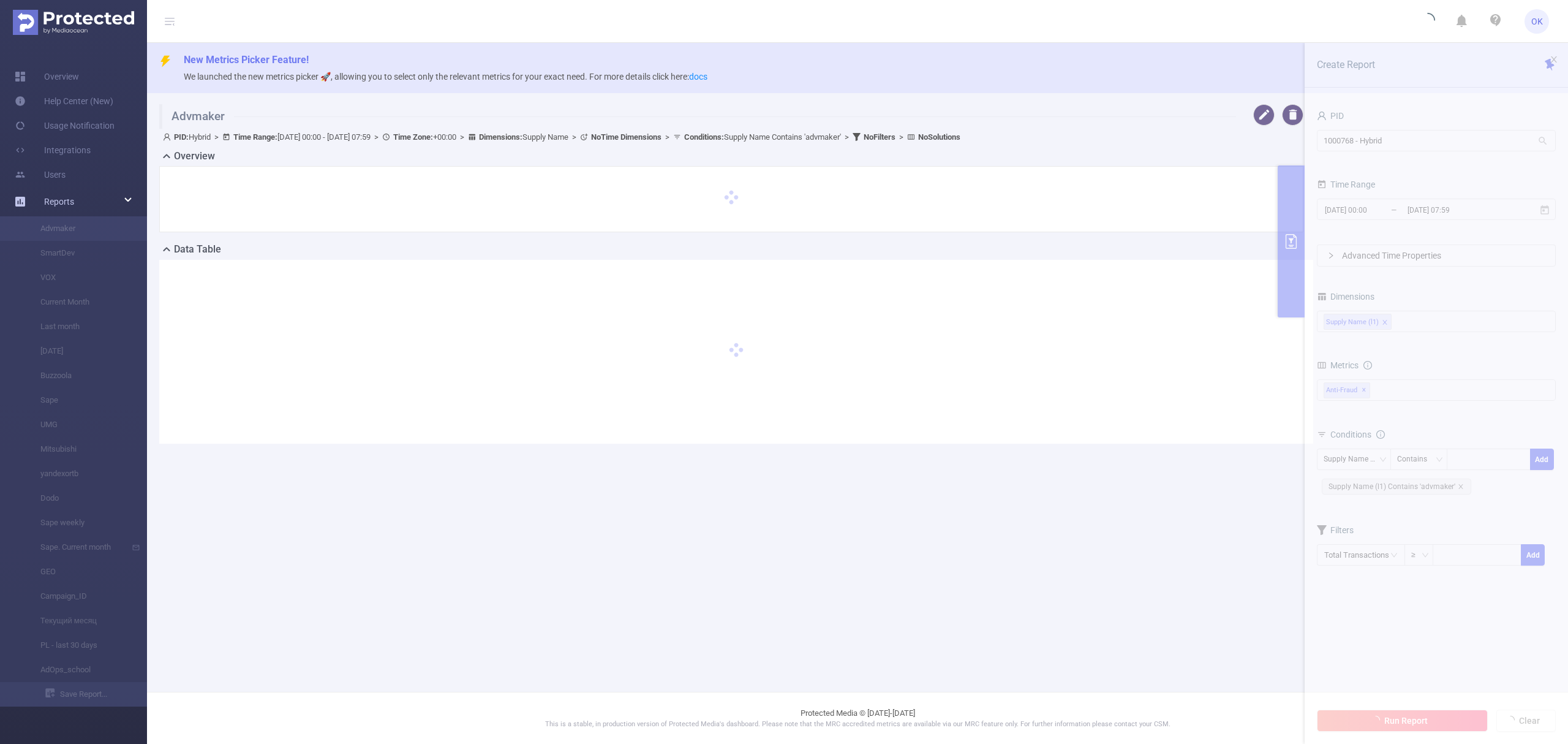
click at [59, 200] on span "Reports" at bounding box center [59, 202] width 30 height 10
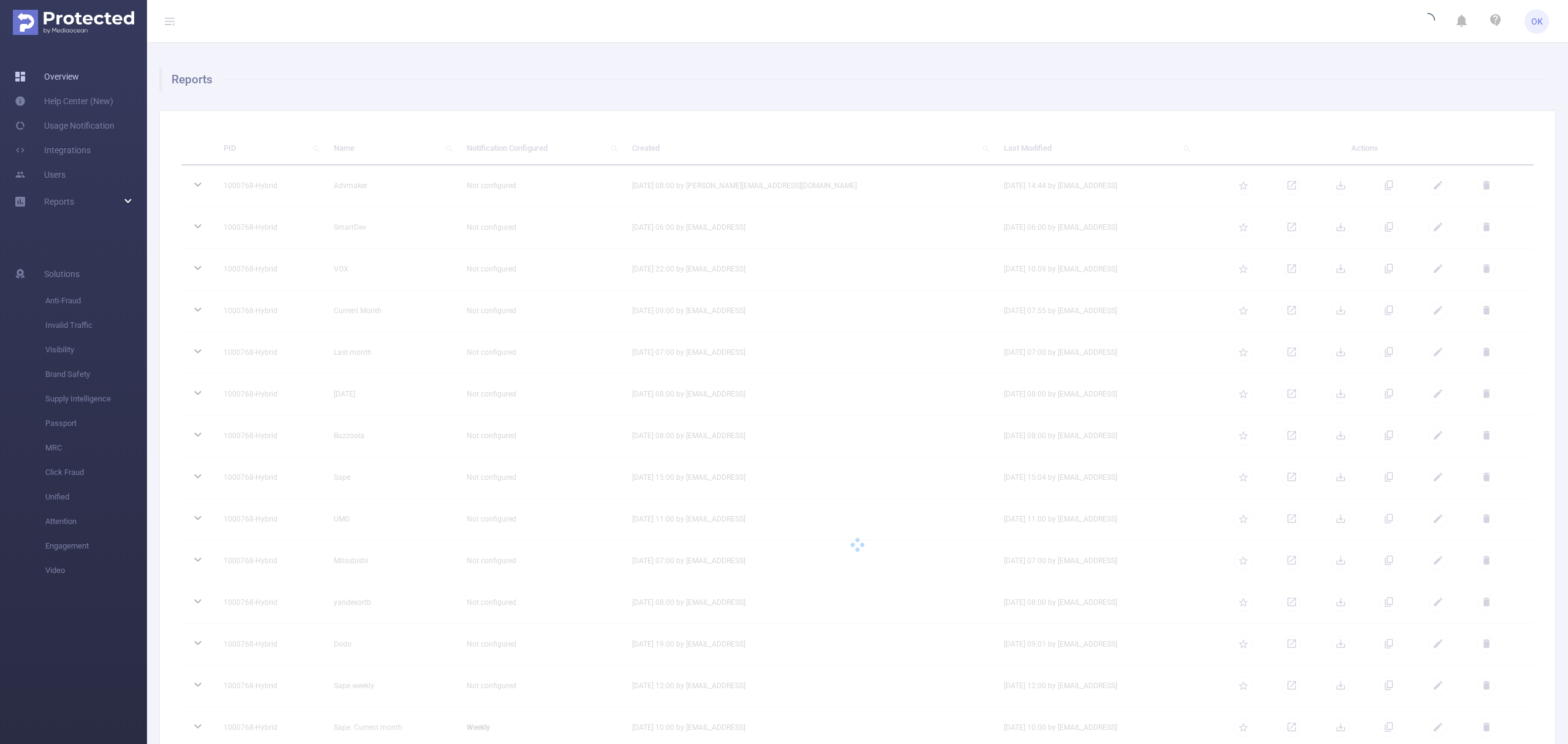
click at [61, 77] on link "Overview" at bounding box center [47, 76] width 64 height 25
